Goal: Information Seeking & Learning: Learn about a topic

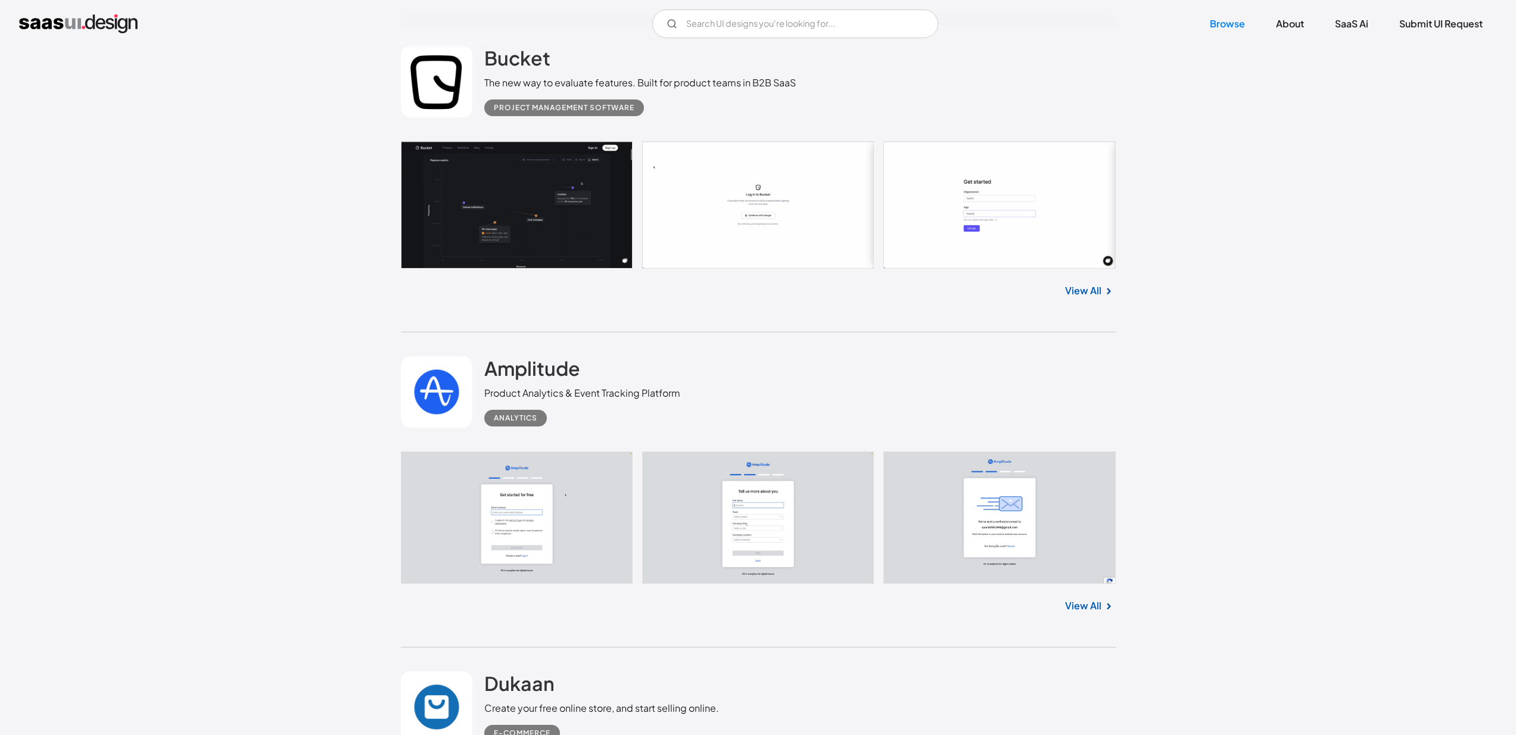
scroll to position [2334, 0]
click at [1082, 291] on link "View All" at bounding box center [1083, 291] width 36 height 14
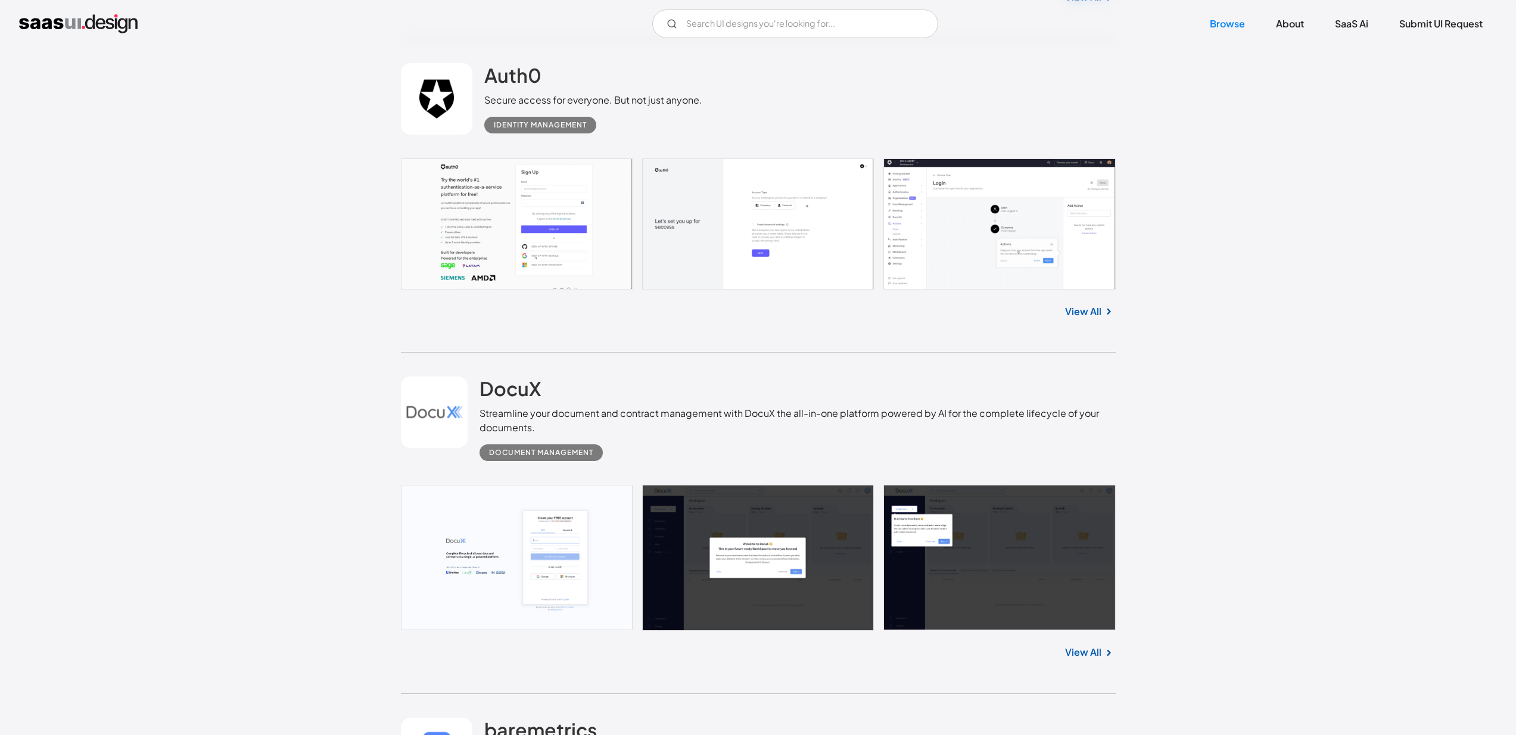
scroll to position [3869, 0]
click at [1069, 313] on link "View All" at bounding box center [1083, 311] width 36 height 14
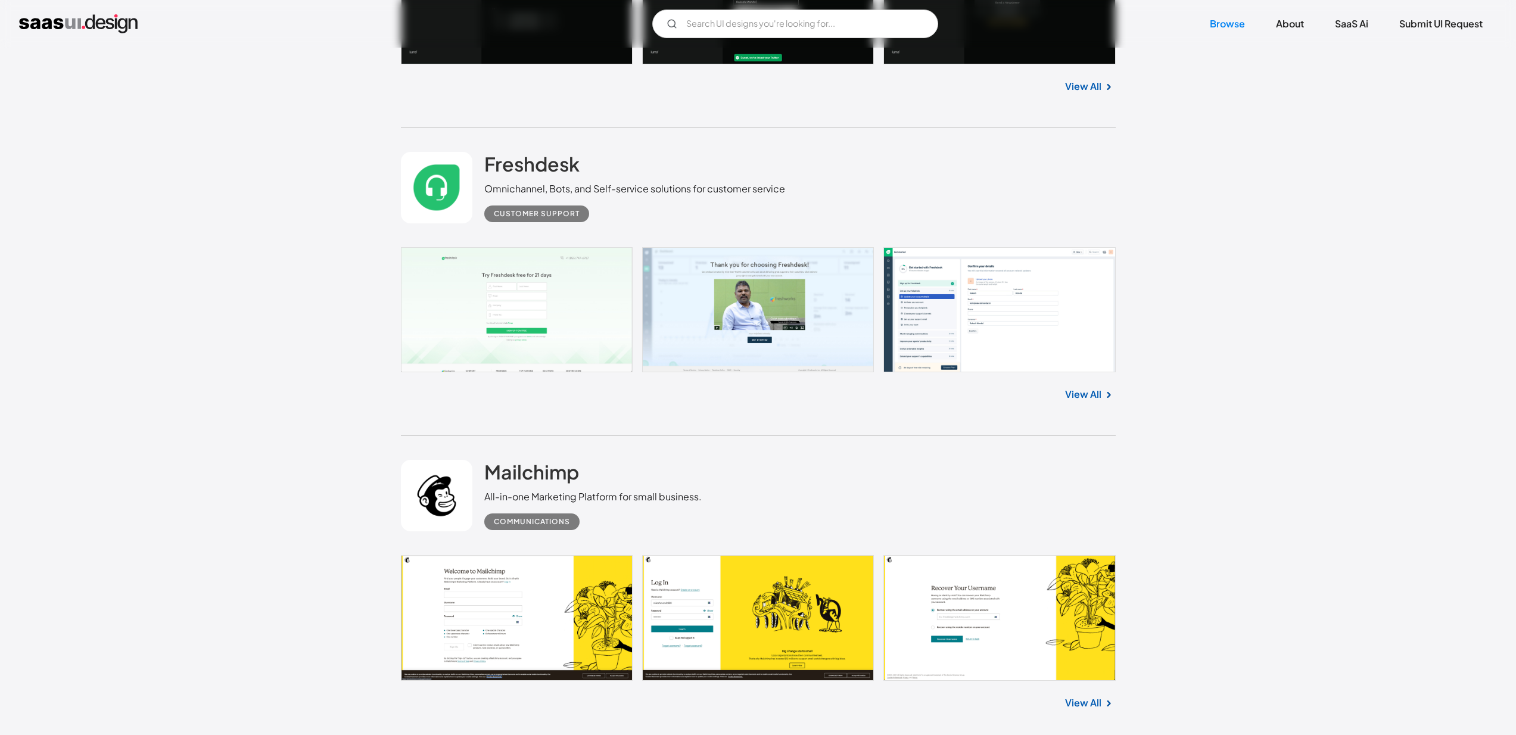
scroll to position [16821, 0]
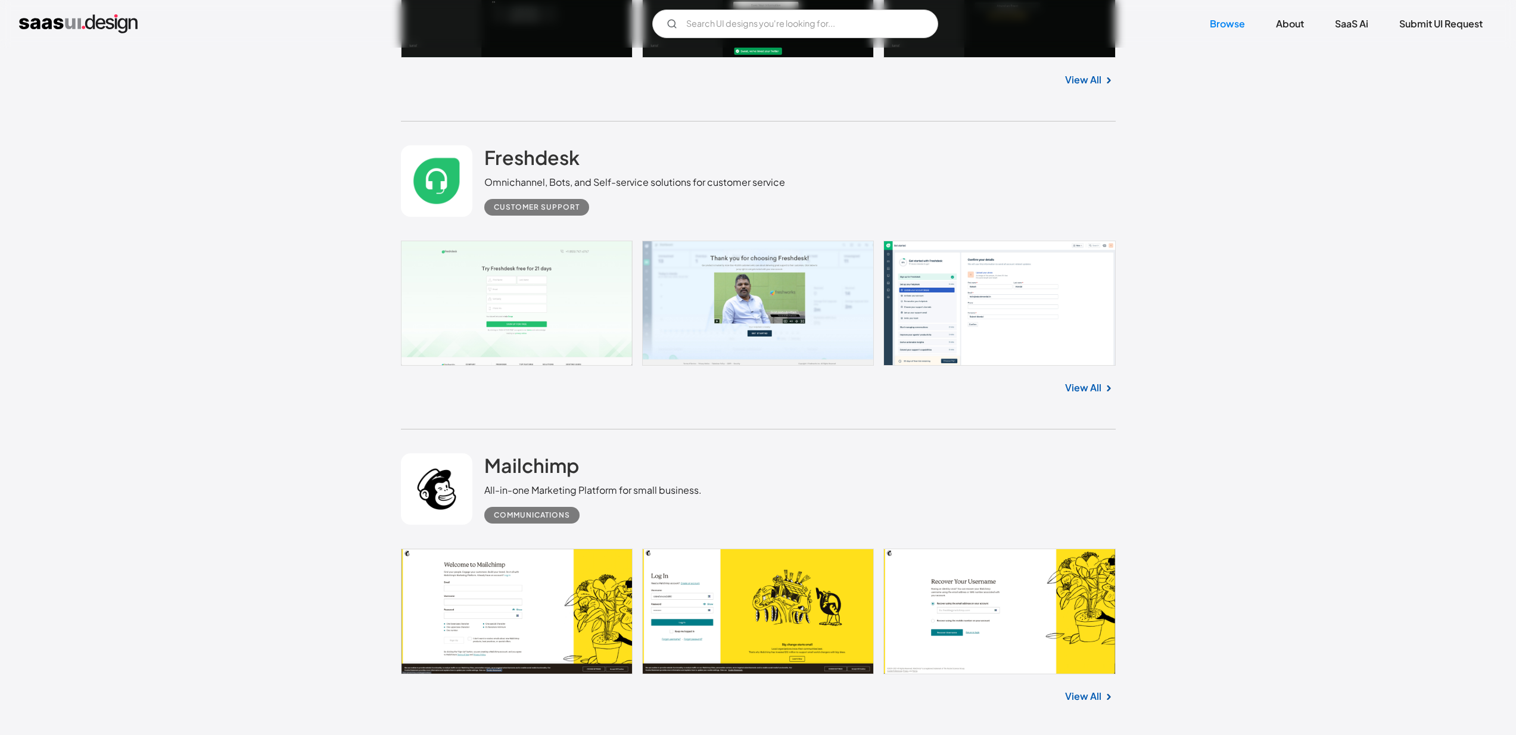
click at [1078, 387] on link "View All" at bounding box center [1083, 388] width 36 height 14
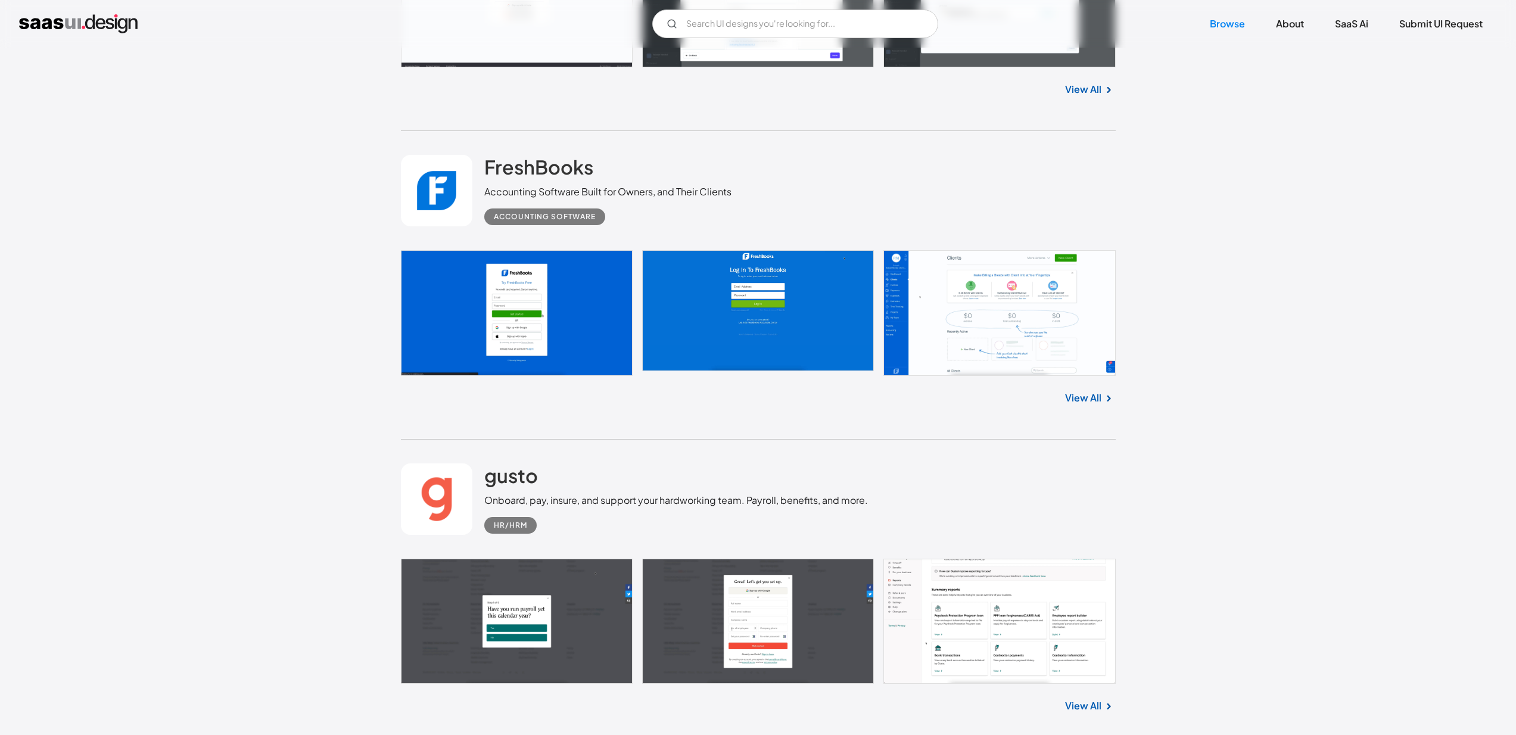
scroll to position [19002, 0]
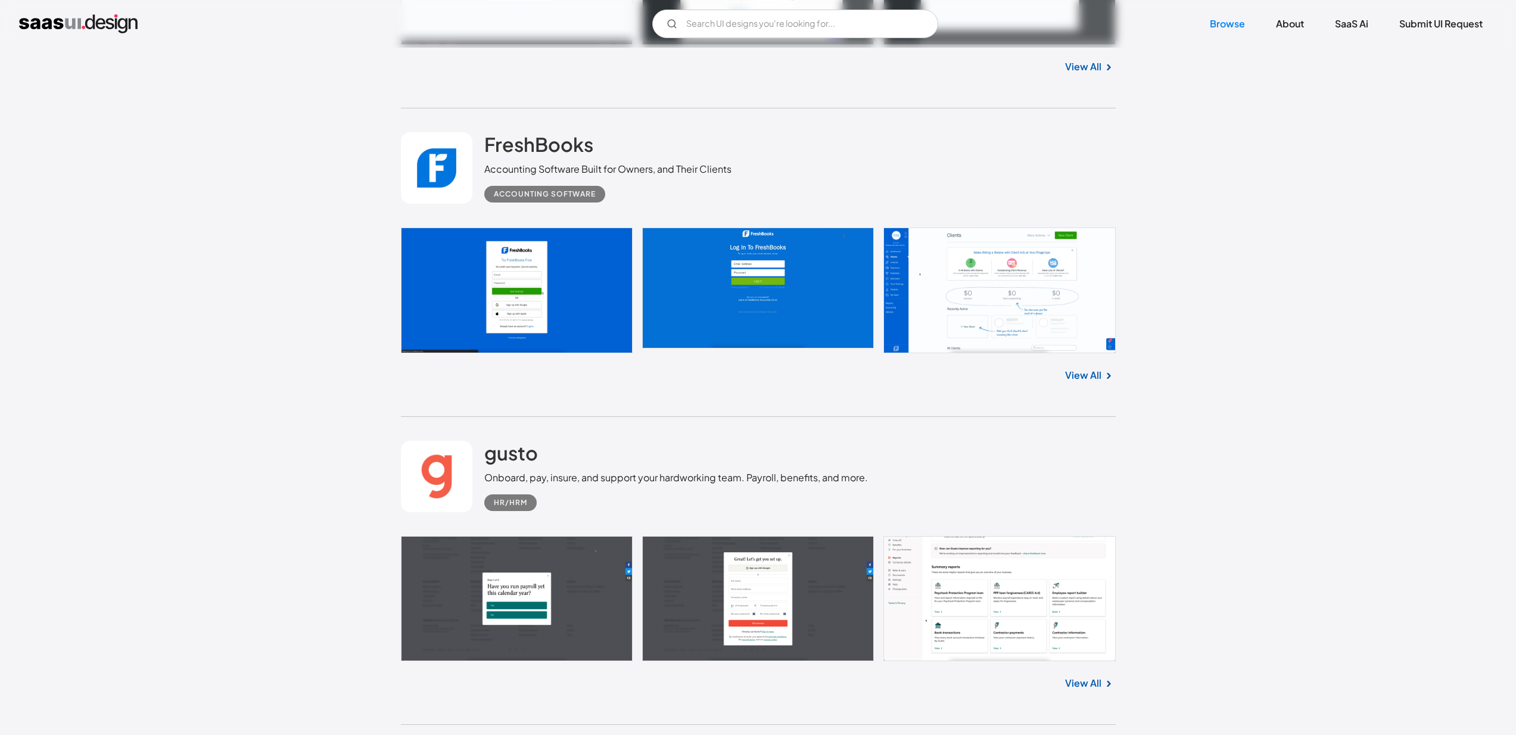
click at [1079, 382] on link "View All" at bounding box center [1083, 375] width 36 height 14
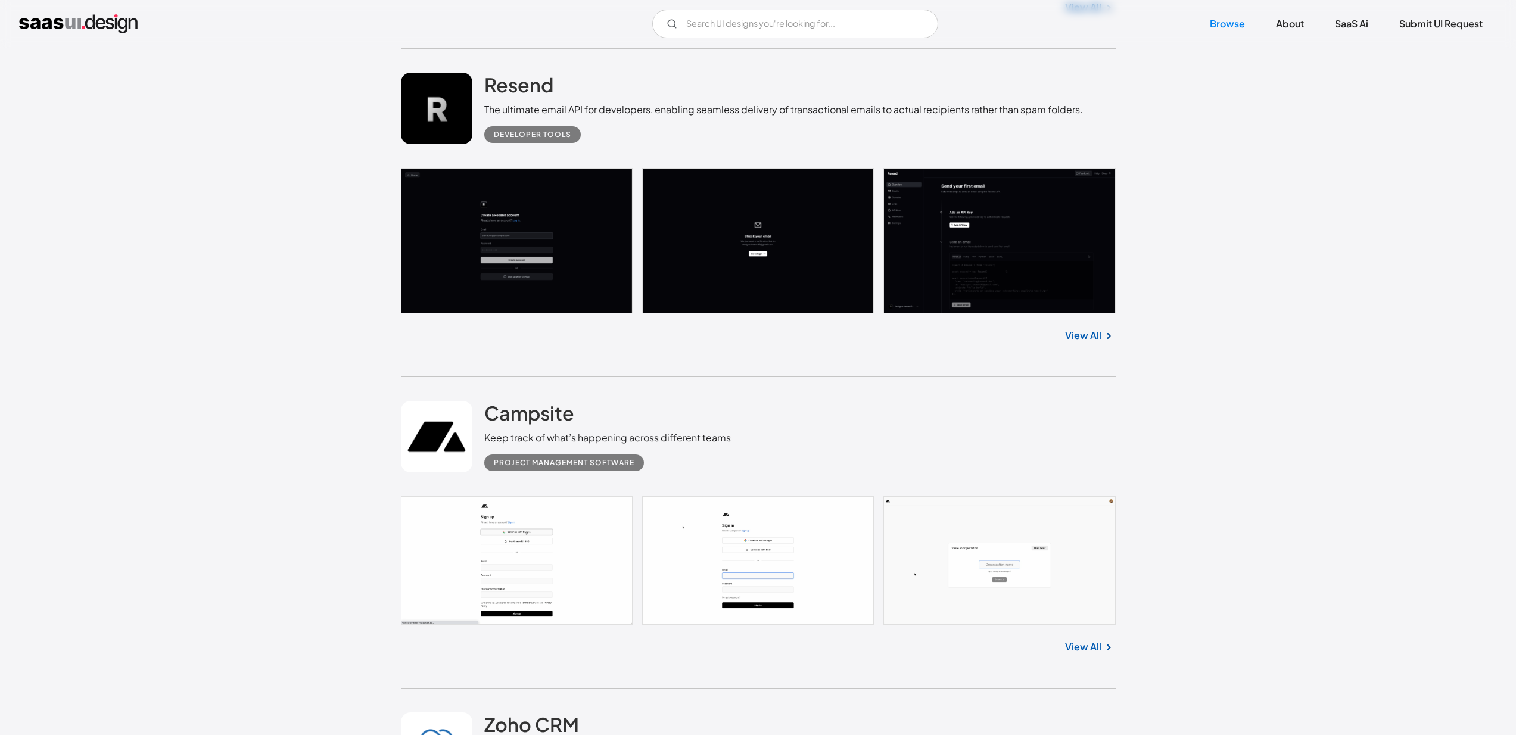
scroll to position [24499, 0]
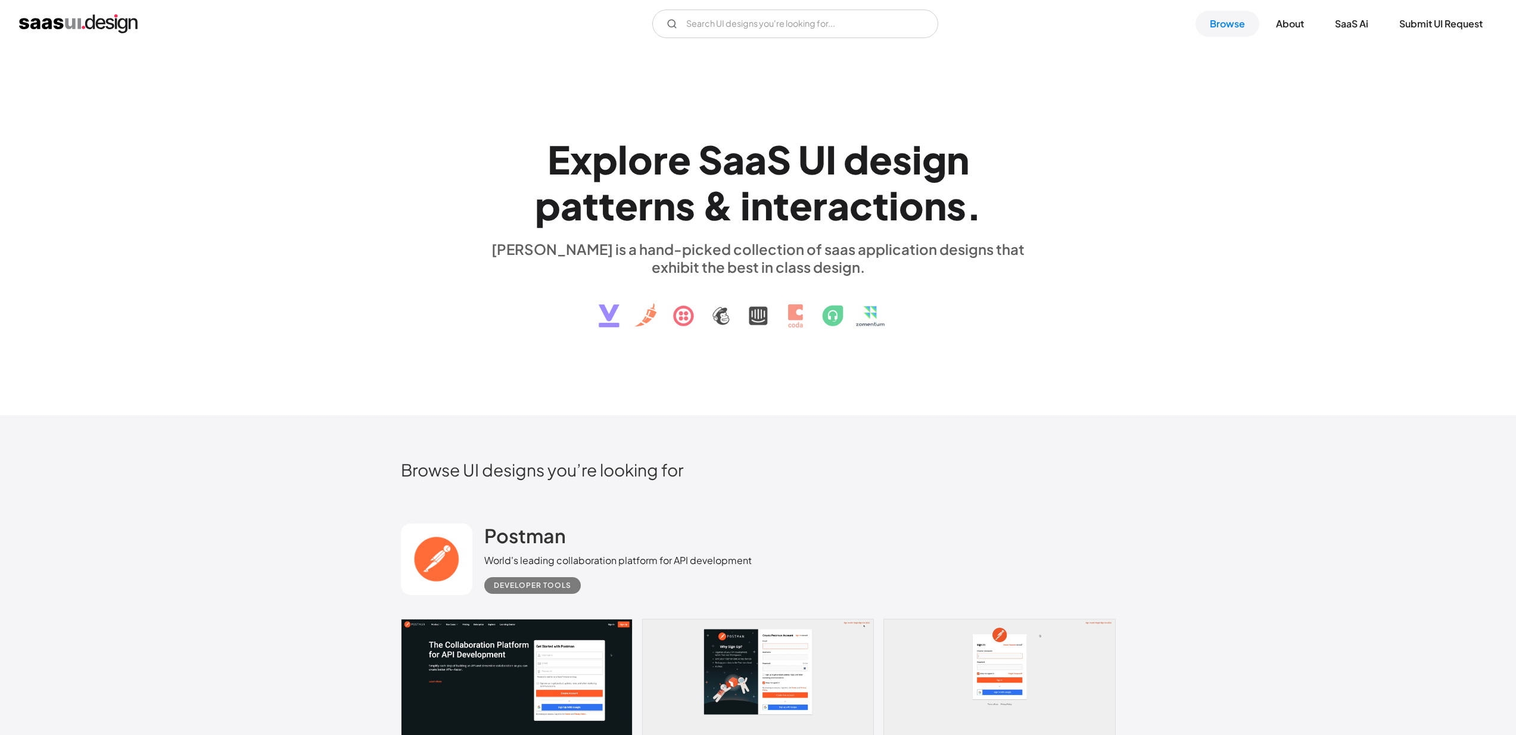
scroll to position [502, 0]
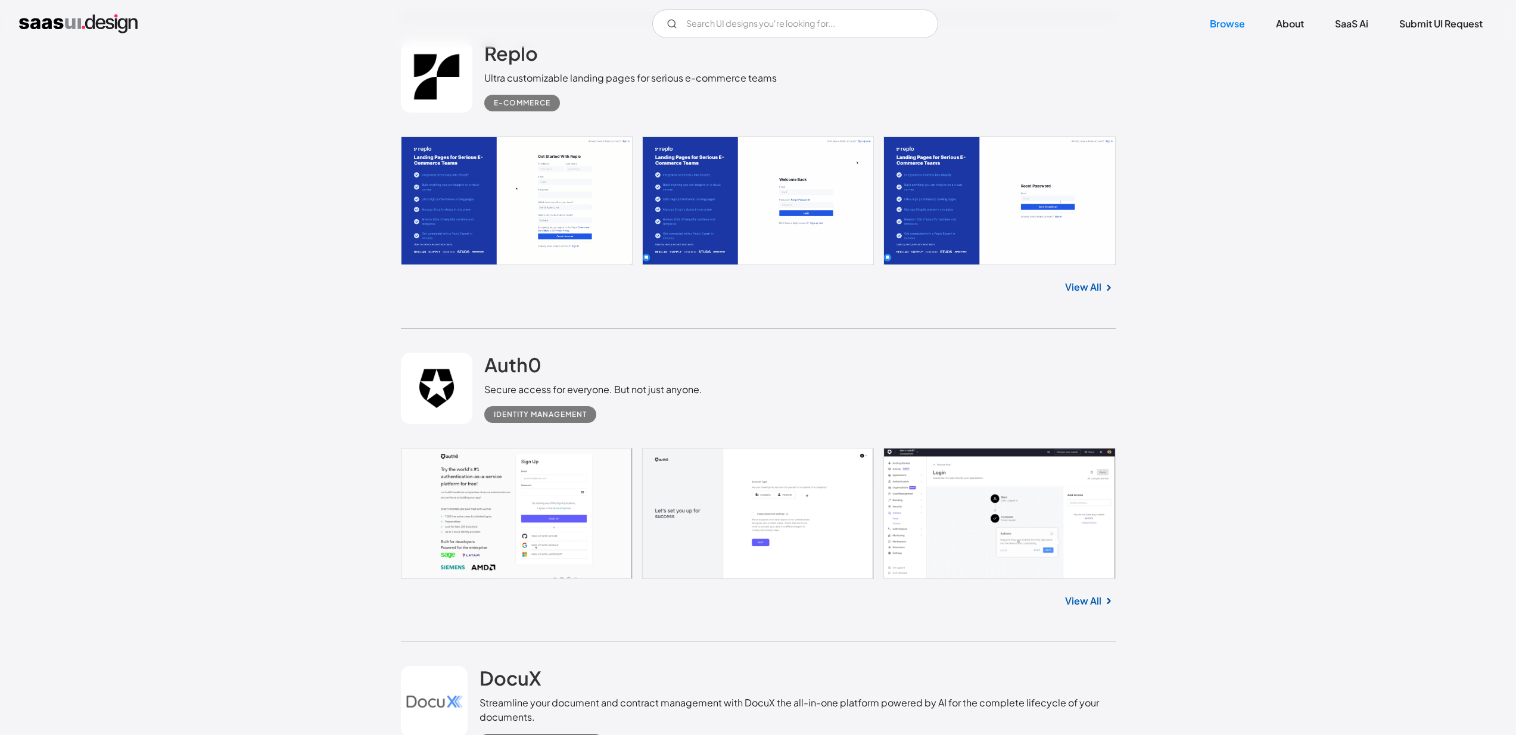
click at [1082, 602] on link "View All" at bounding box center [1083, 601] width 36 height 14
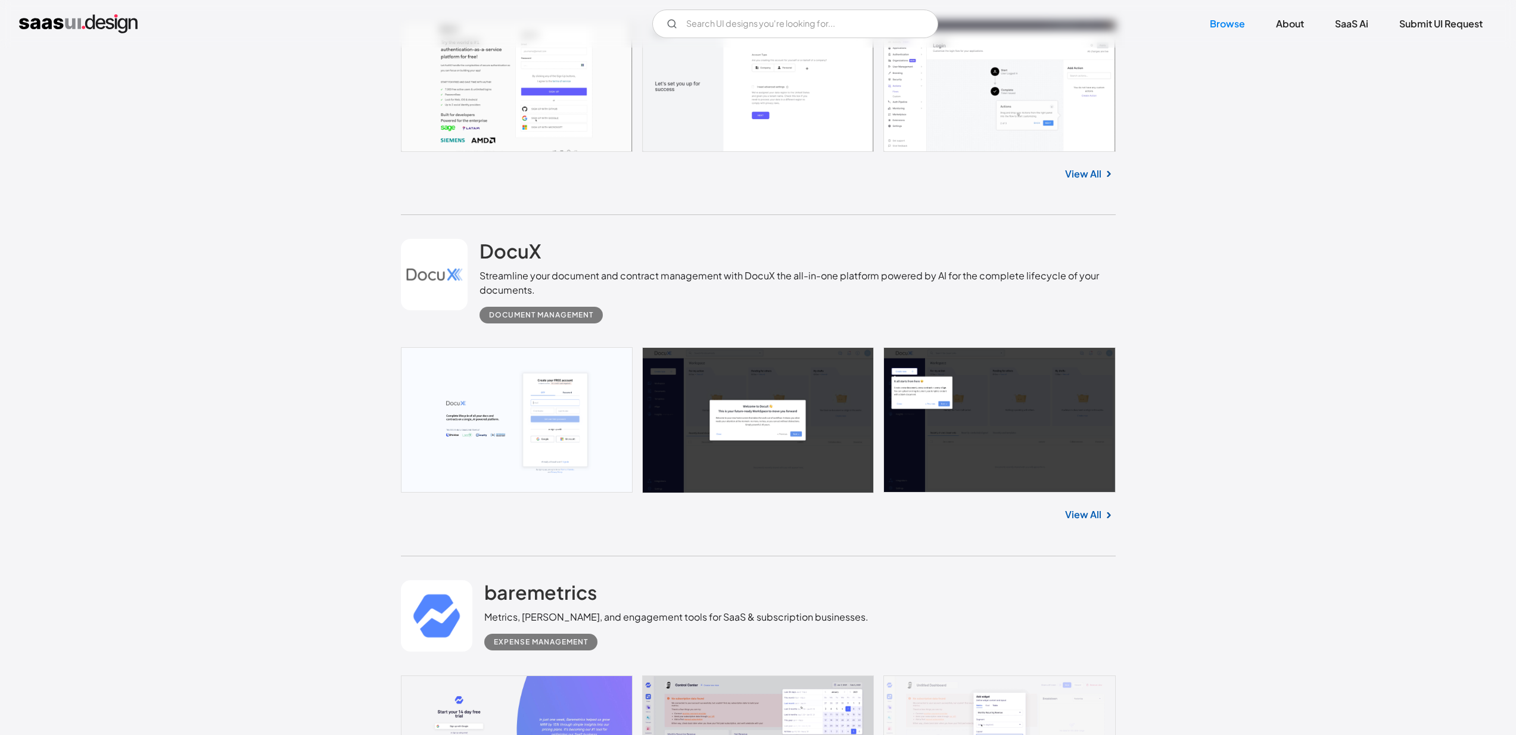
scroll to position [4095, 0]
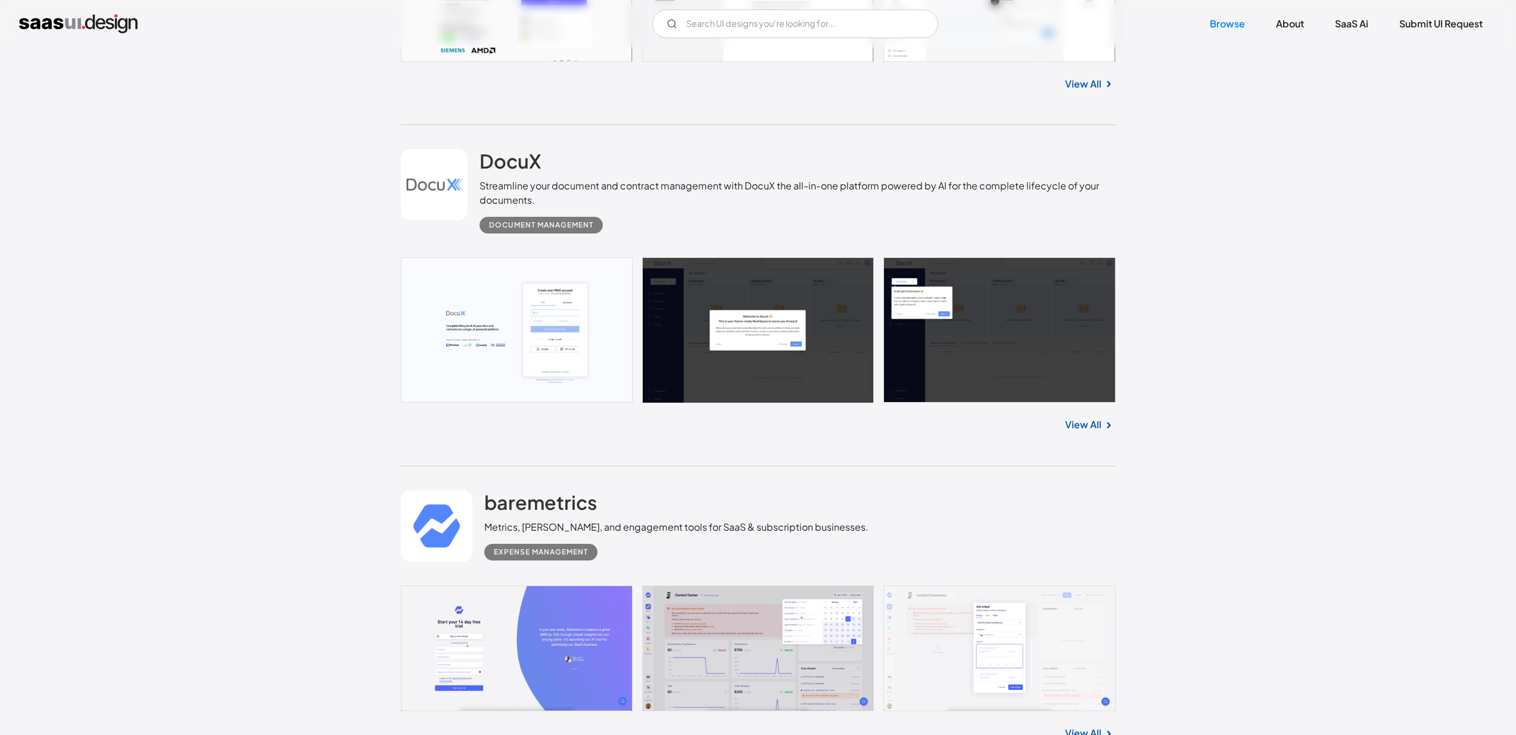
click at [1084, 425] on link "View All" at bounding box center [1083, 425] width 36 height 14
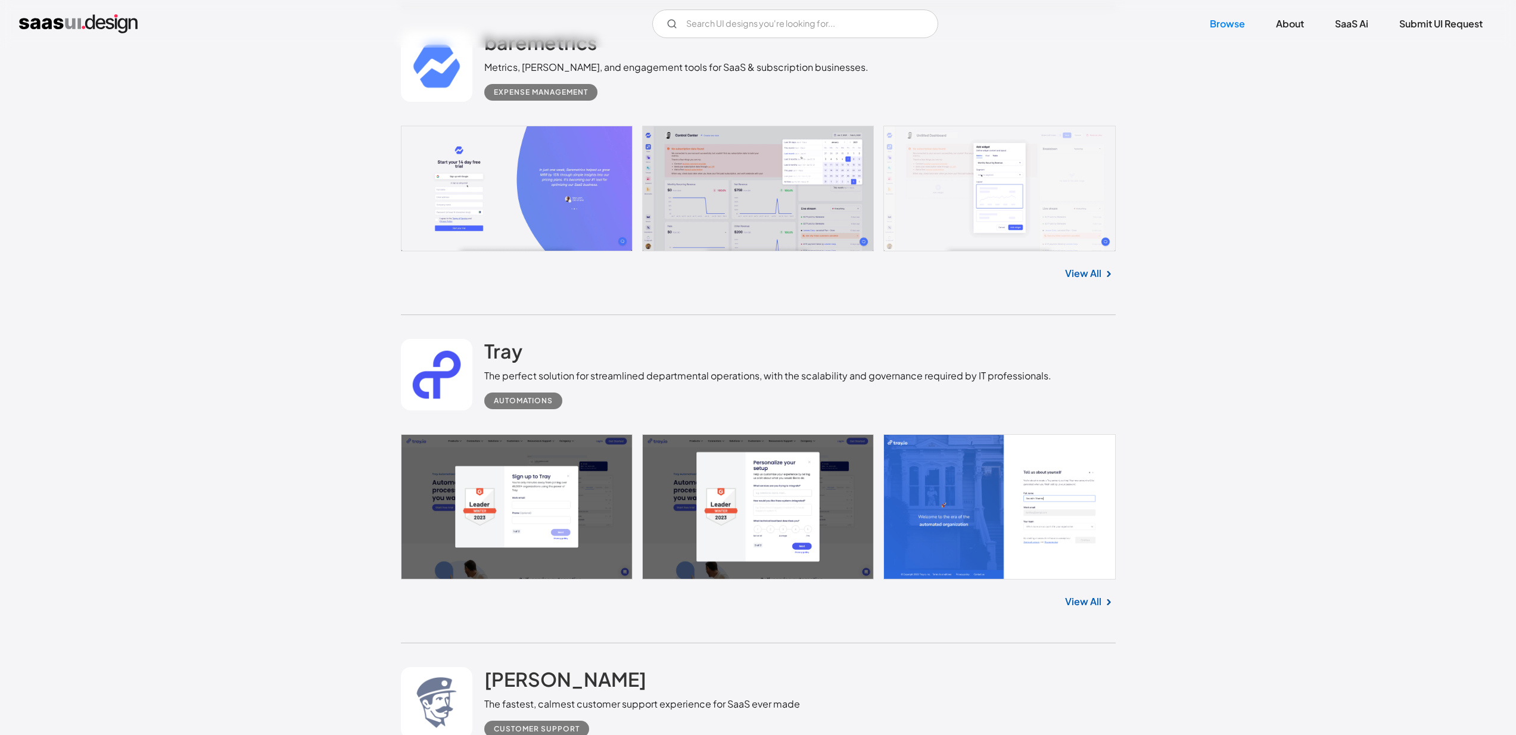
scroll to position [4570, 0]
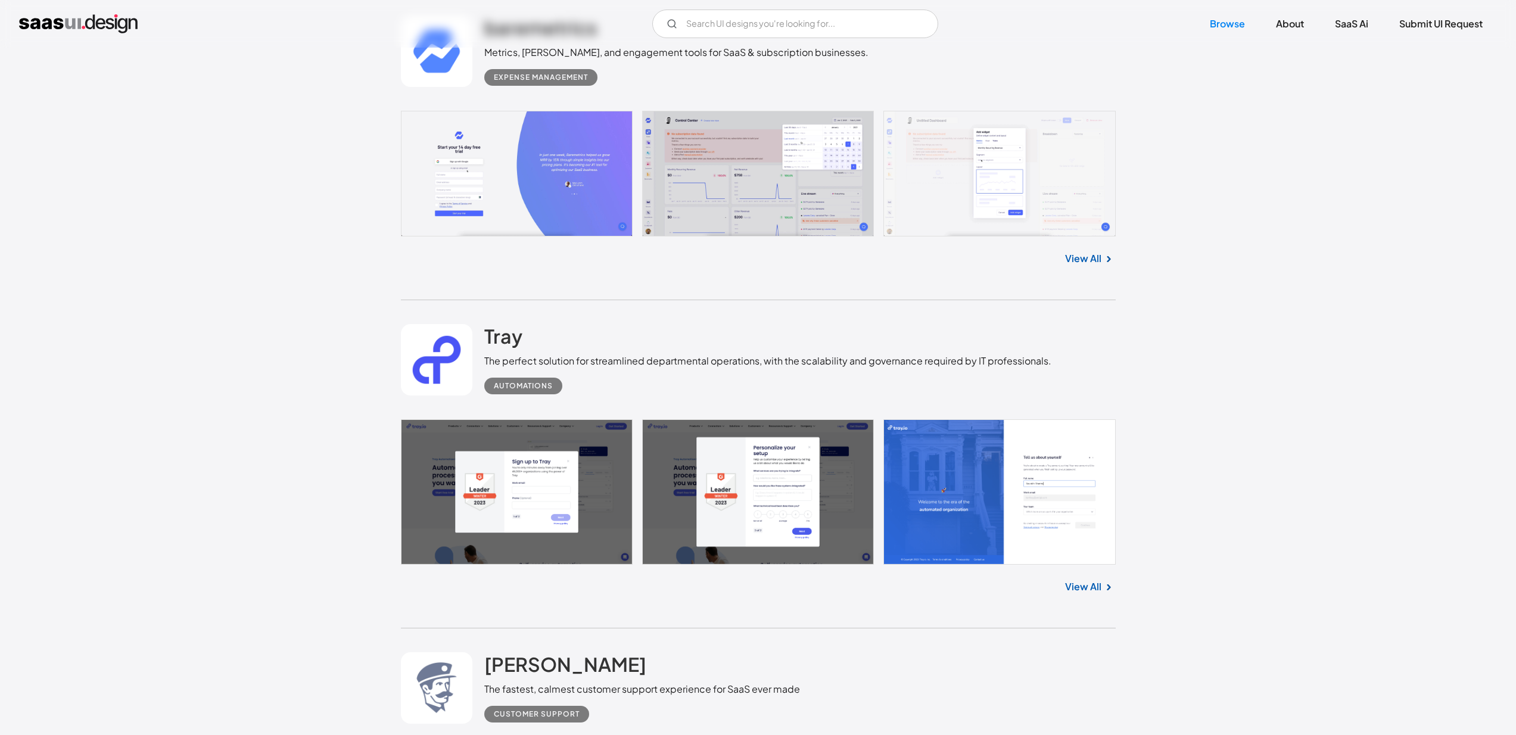
click at [1079, 588] on link "View All" at bounding box center [1083, 587] width 36 height 14
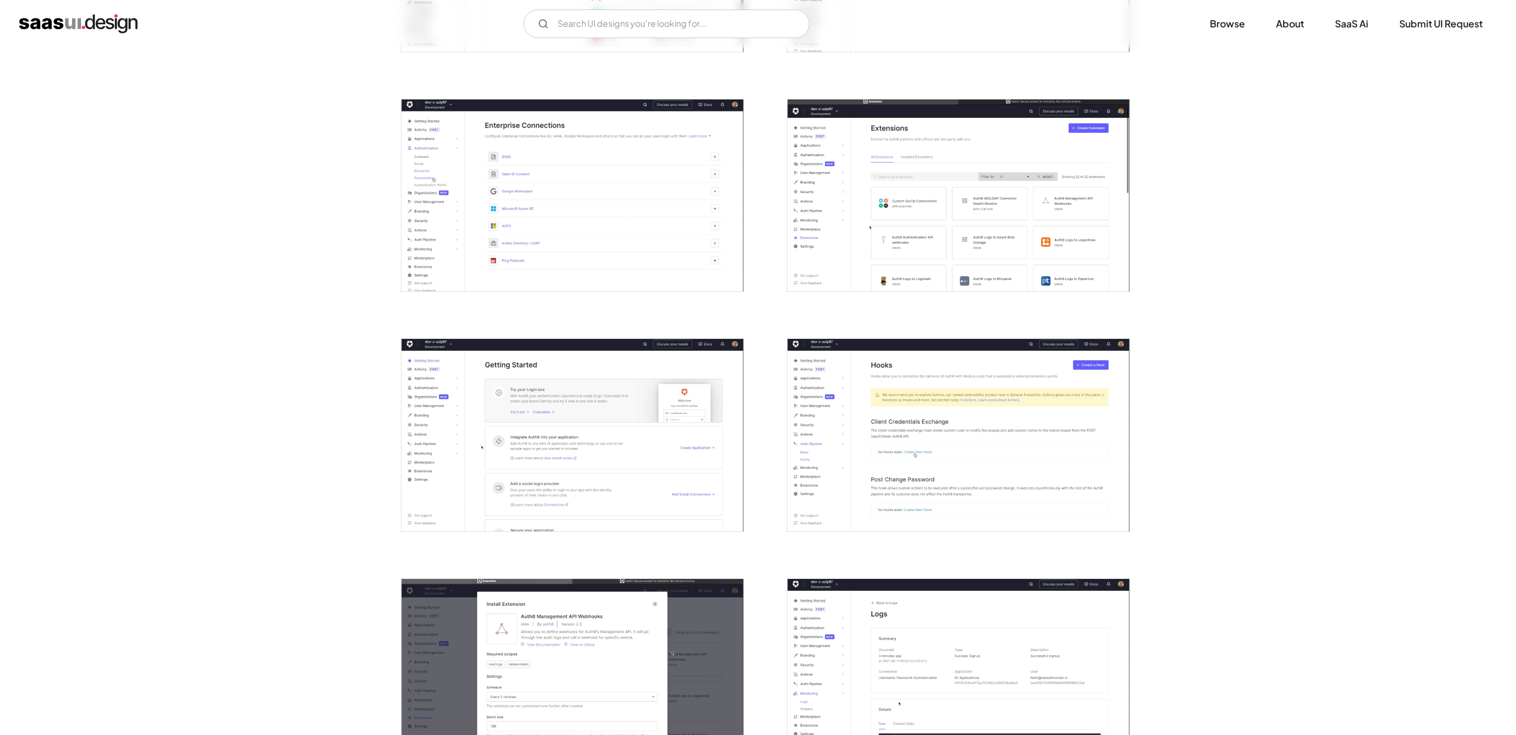
scroll to position [2060, 0]
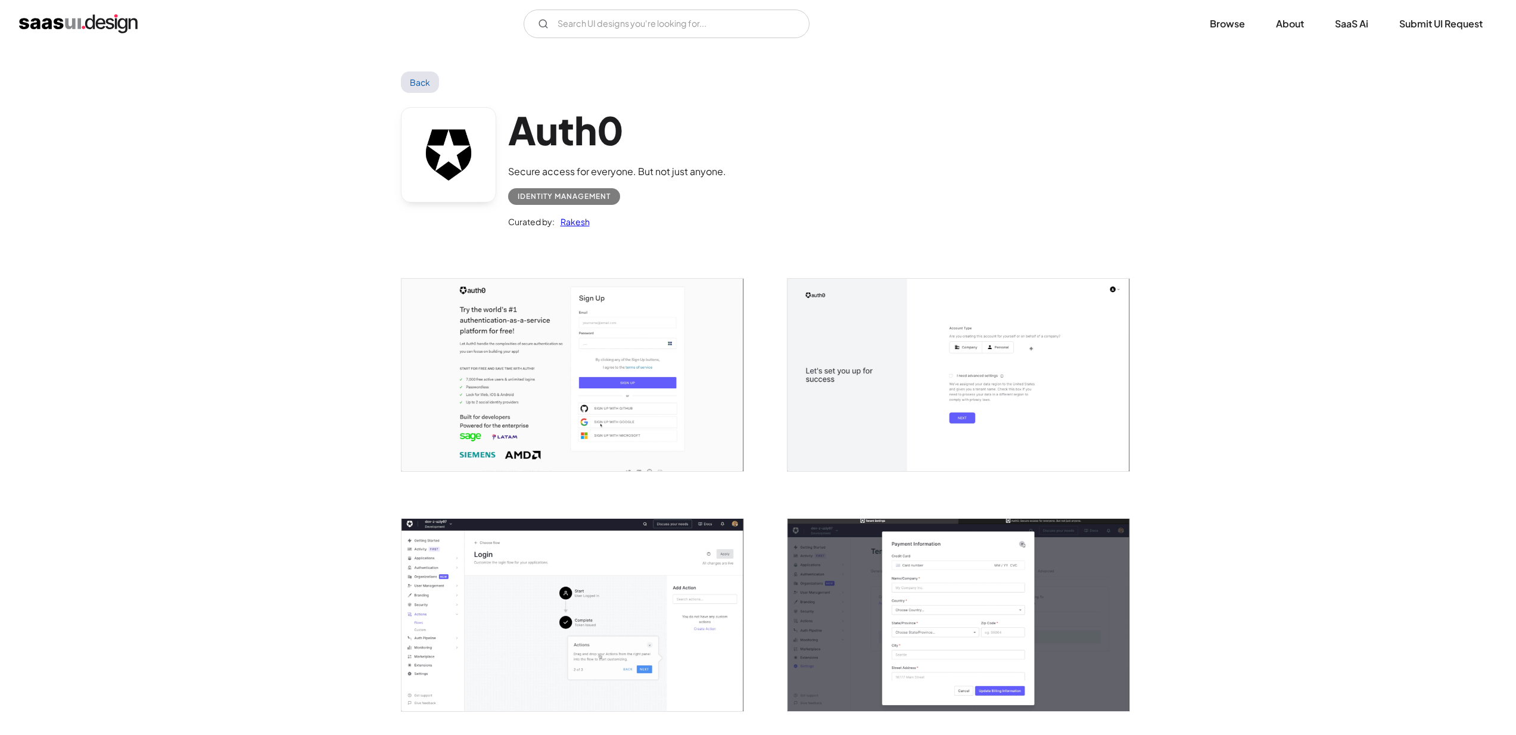
click at [421, 79] on link "Back" at bounding box center [420, 81] width 39 height 21
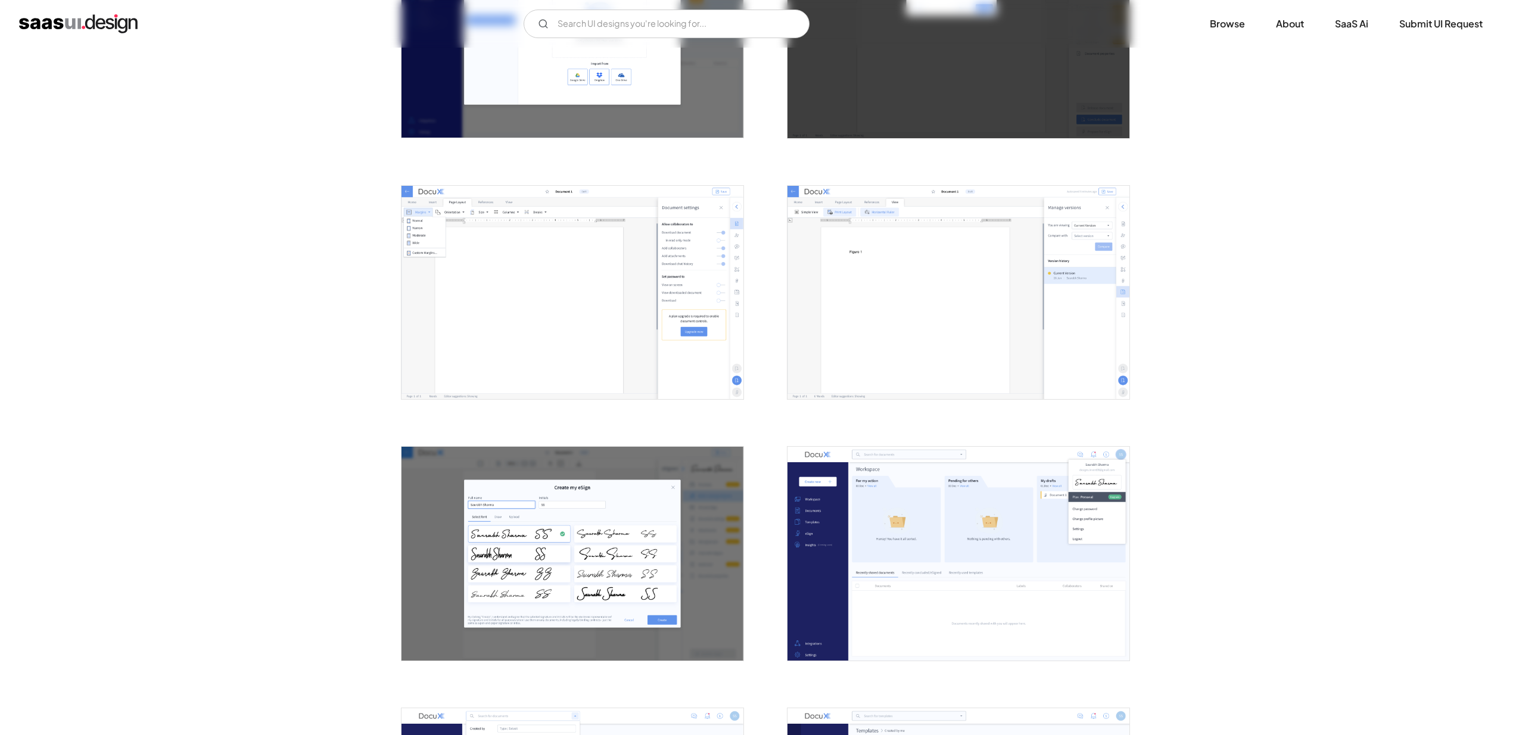
scroll to position [892, 0]
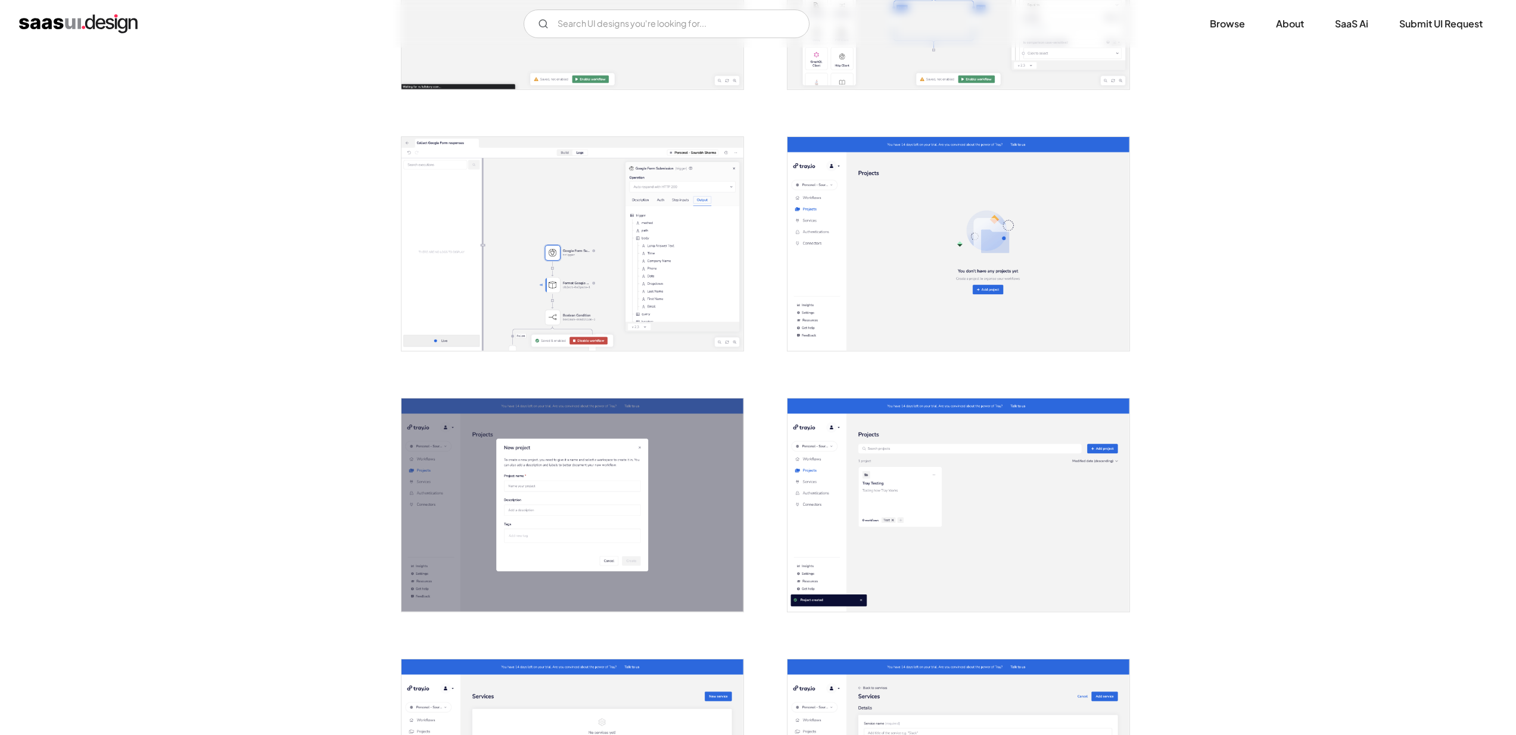
scroll to position [1525, 0]
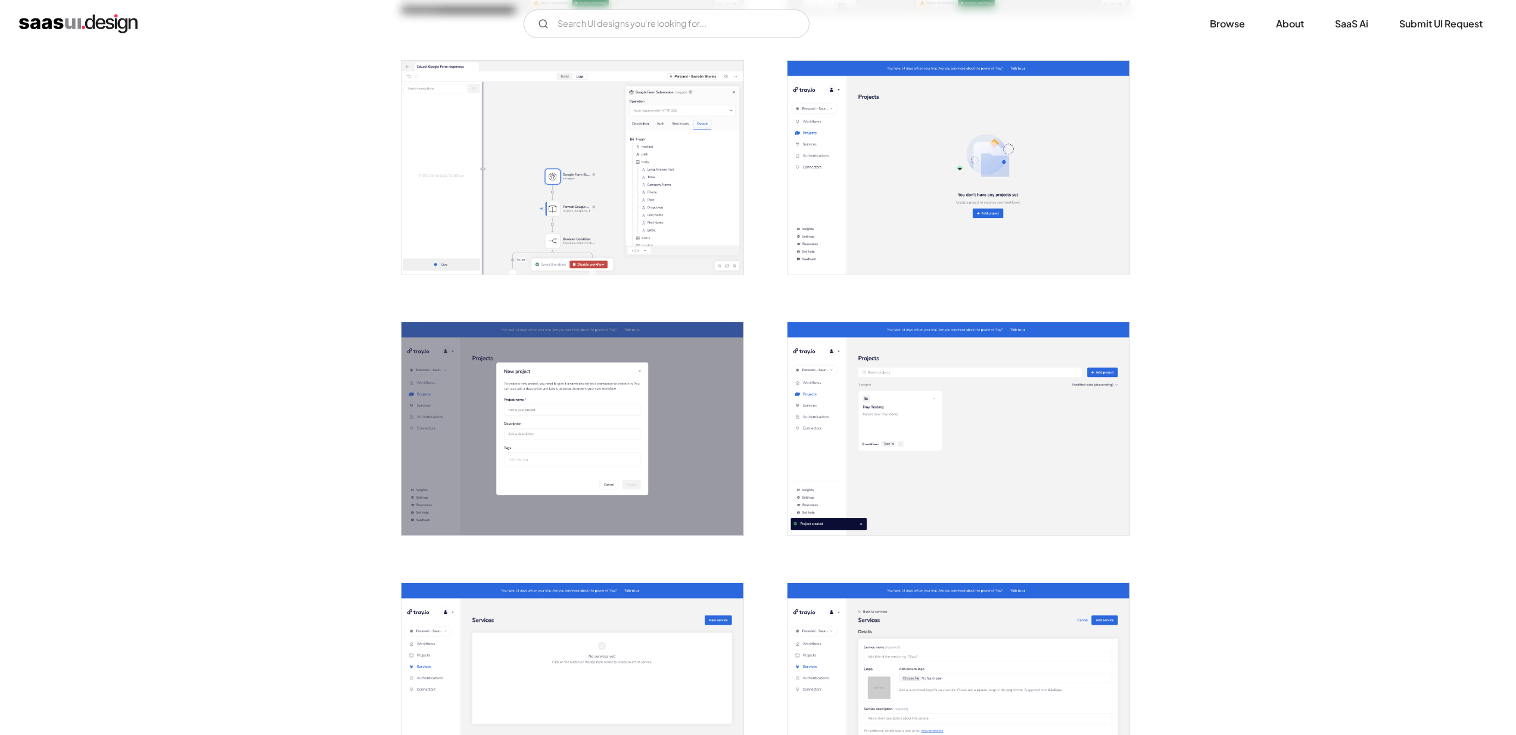
click at [990, 495] on img "open lightbox" at bounding box center [958, 429] width 342 height 214
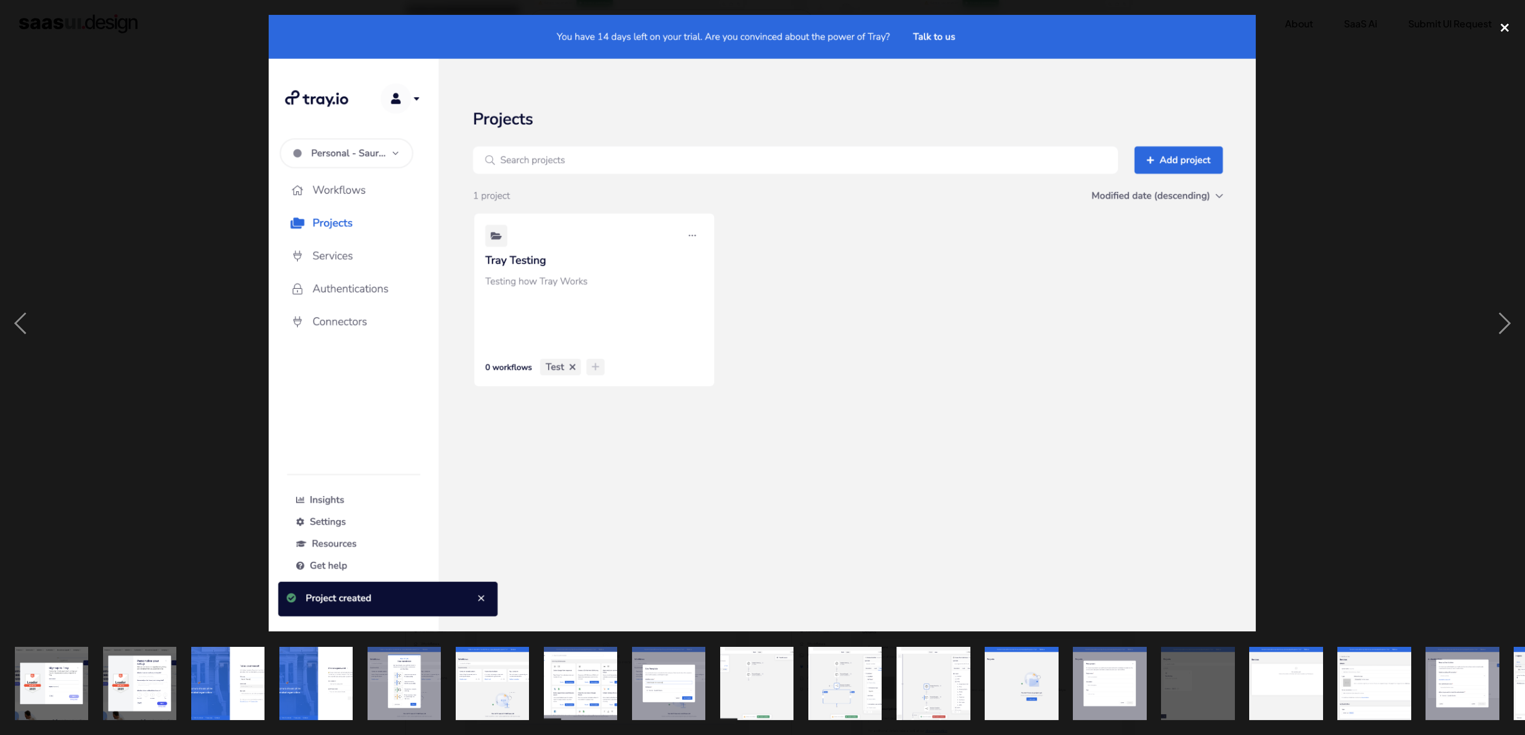
click at [1503, 27] on div "close lightbox" at bounding box center [1504, 28] width 41 height 26
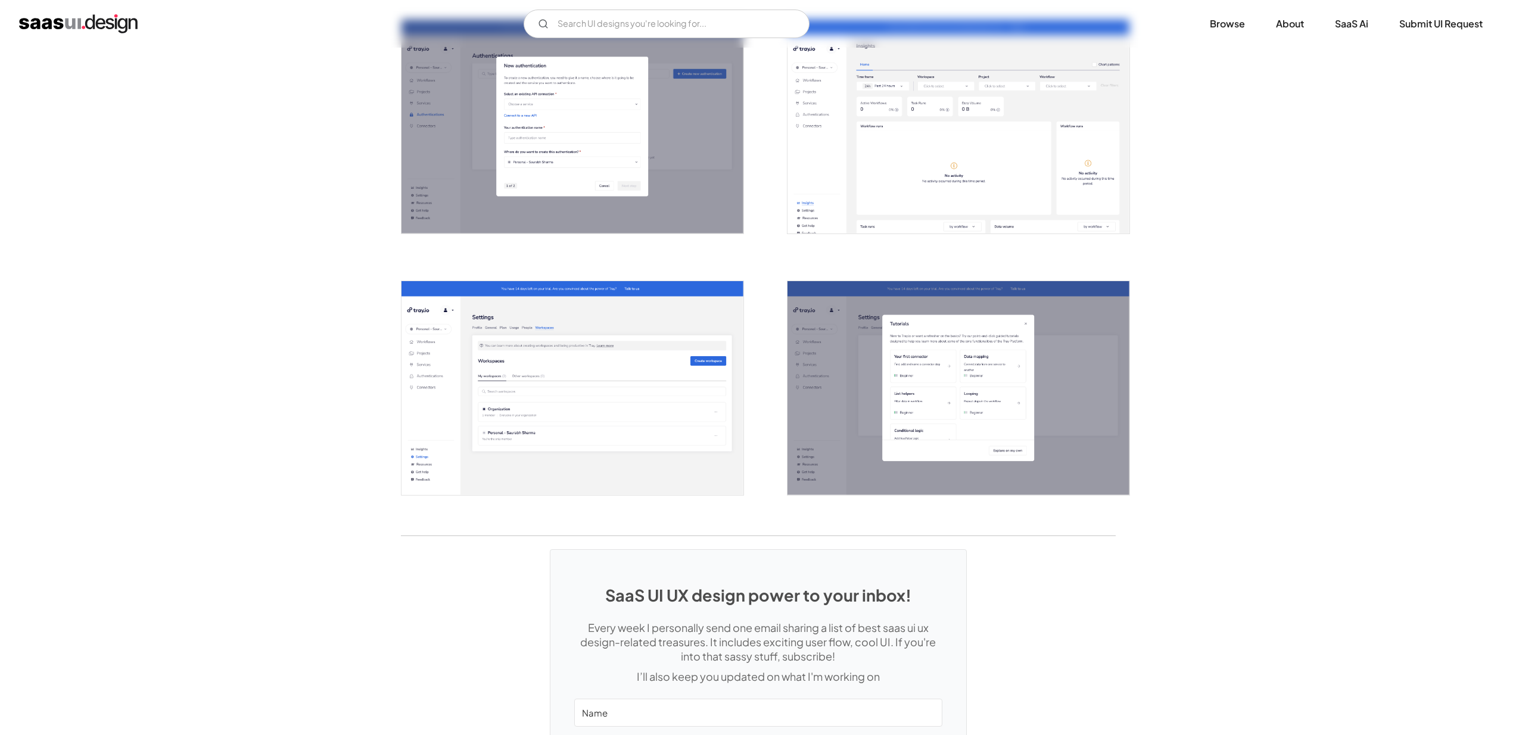
scroll to position [2540, 0]
